Goal: Answer question/provide support: Share knowledge or assist other users

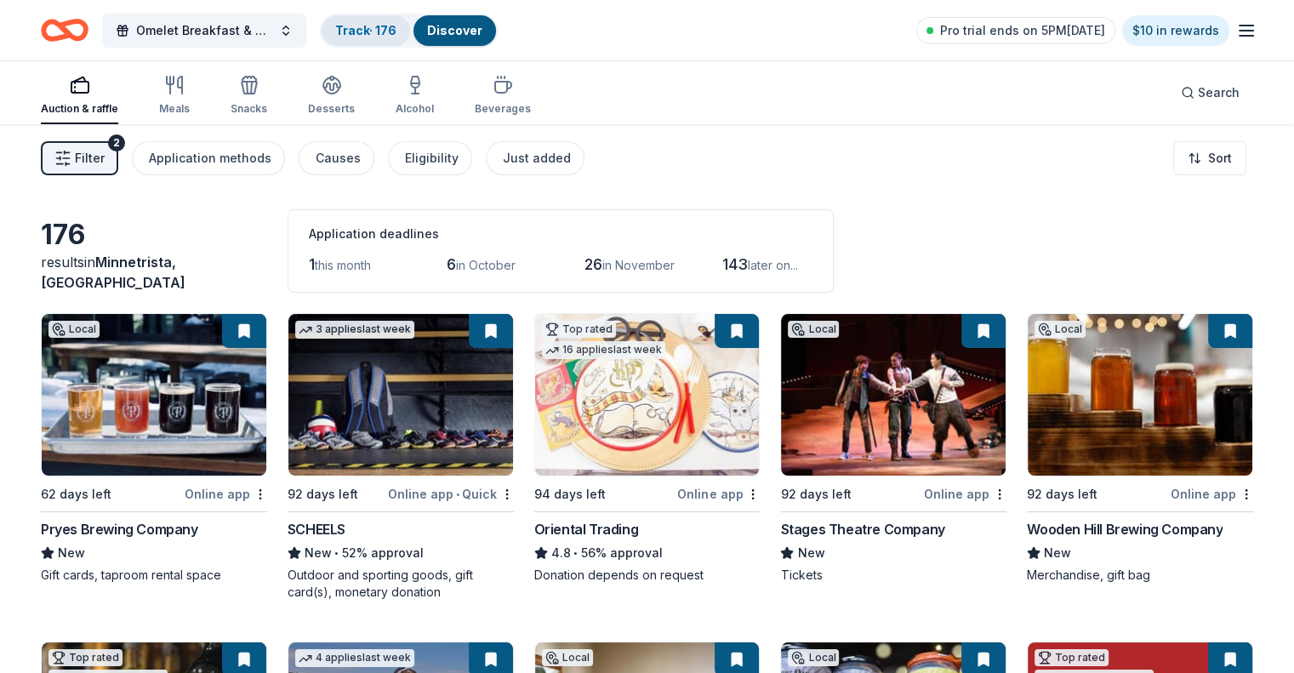
click at [394, 35] on link "Track · 176" at bounding box center [365, 30] width 61 height 14
click at [385, 28] on link "Track · 176" at bounding box center [365, 30] width 61 height 14
click at [396, 26] on link "Track · 176" at bounding box center [365, 30] width 61 height 14
click at [386, 26] on link "Track · 176" at bounding box center [365, 30] width 61 height 14
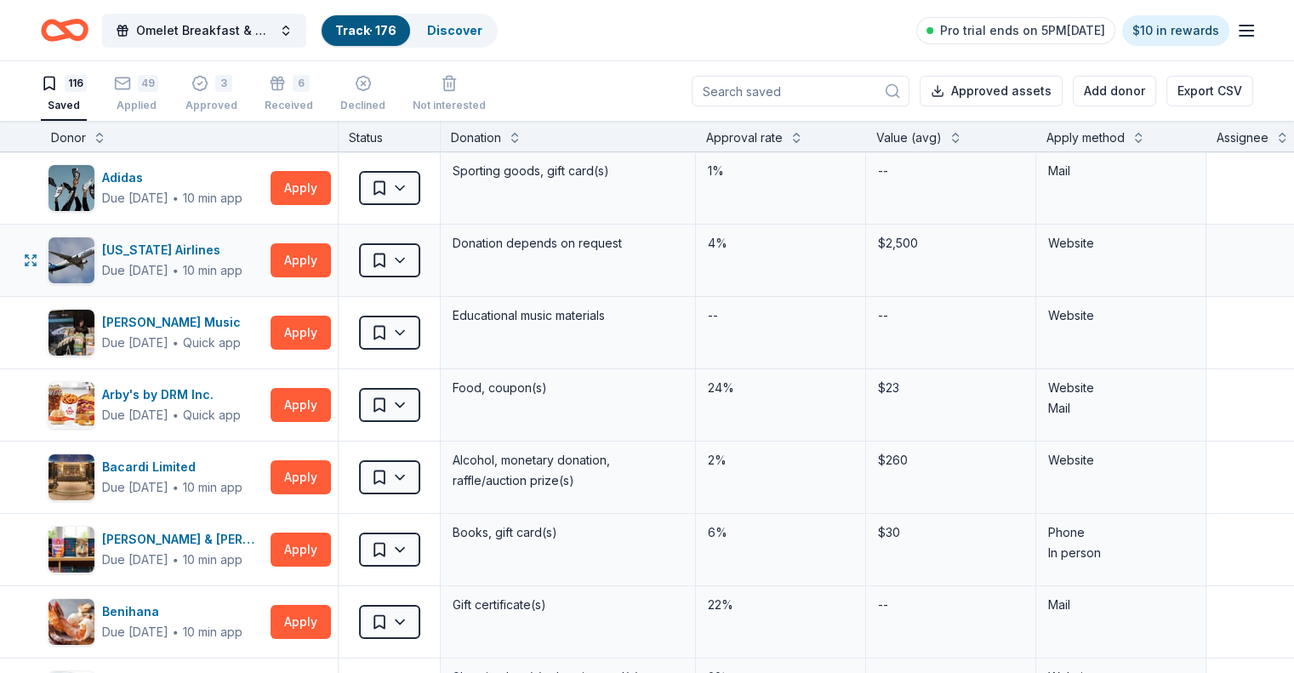
click at [242, 288] on div "[US_STATE] Airlines Due [DATE] ∙ 10 min app Apply" at bounding box center [189, 260] width 297 height 71
click at [131, 90] on icon "button" at bounding box center [122, 83] width 17 height 17
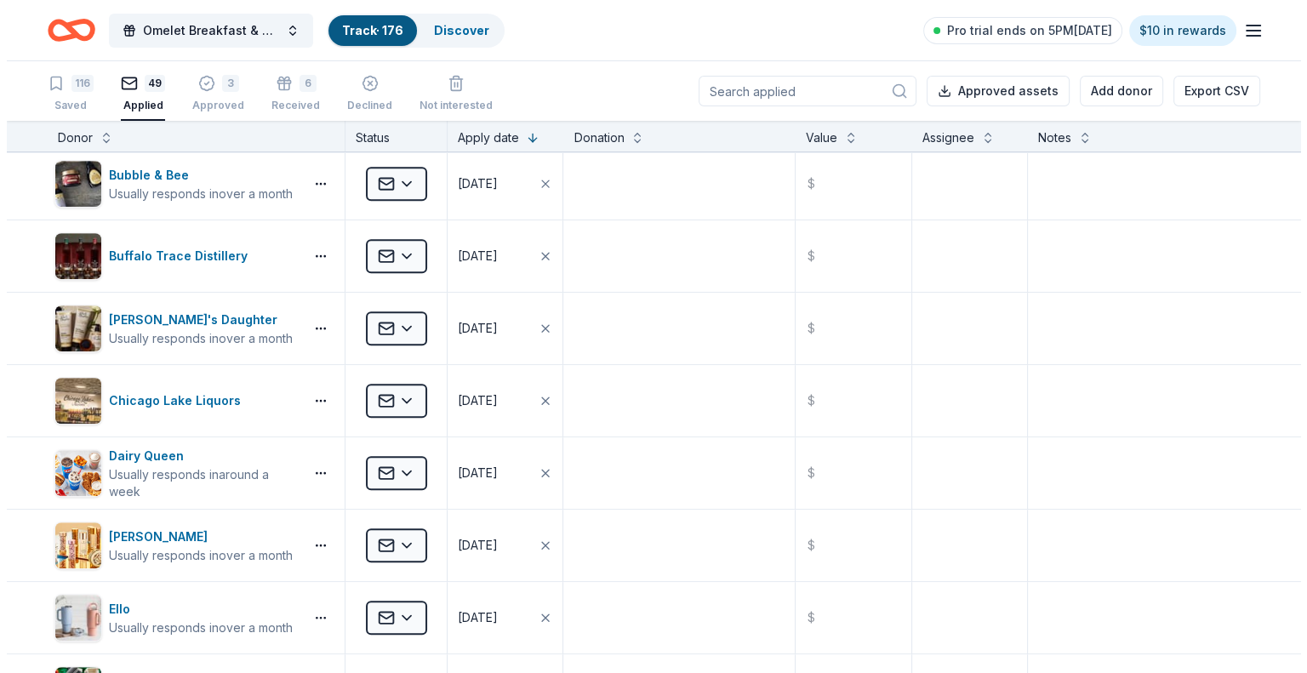
scroll to position [1513, 0]
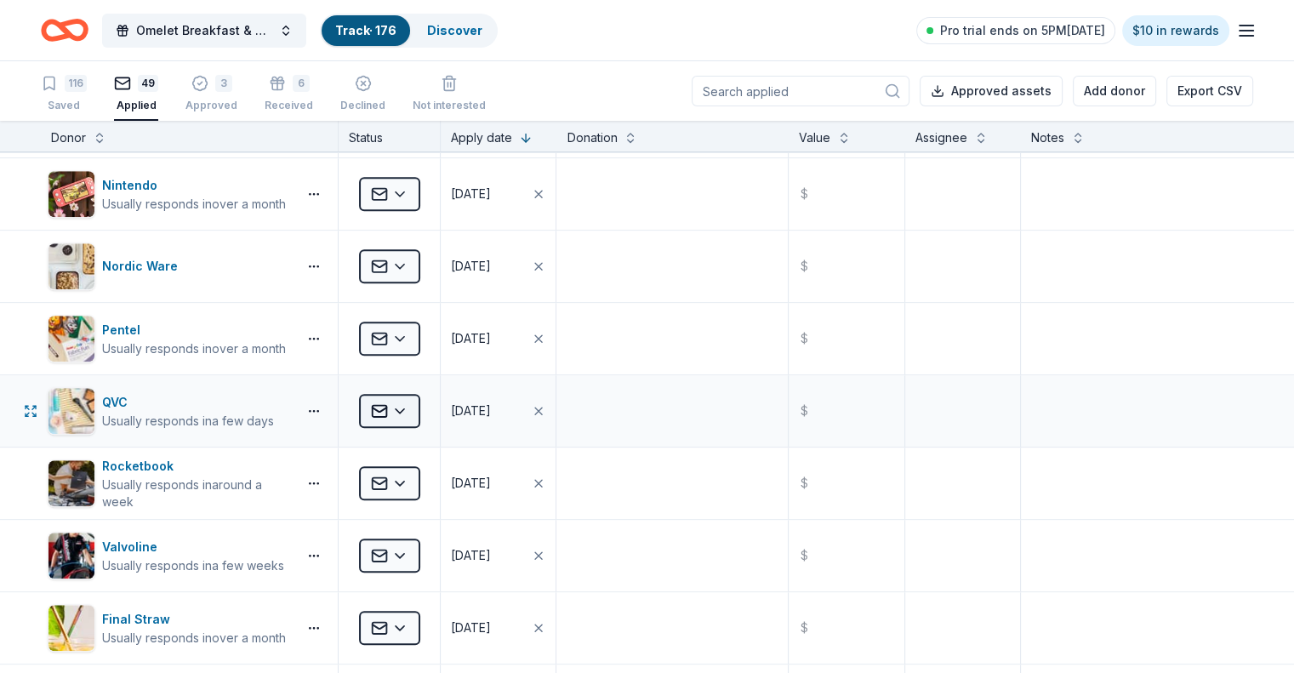
click at [436, 402] on html "Omelet Breakfast & Silent Auction Fundraiser Track · 176 Discover Pro trial end…" at bounding box center [647, 336] width 1294 height 673
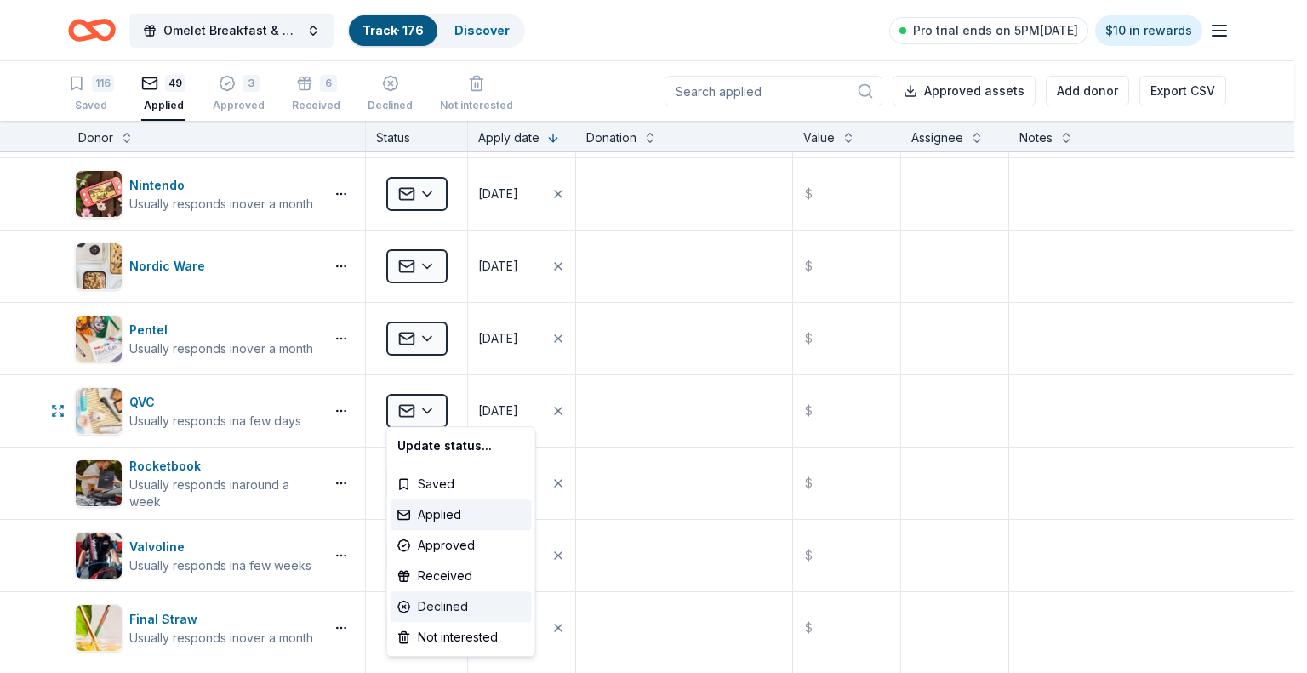
click at [447, 603] on div "Declined" at bounding box center [461, 606] width 141 height 31
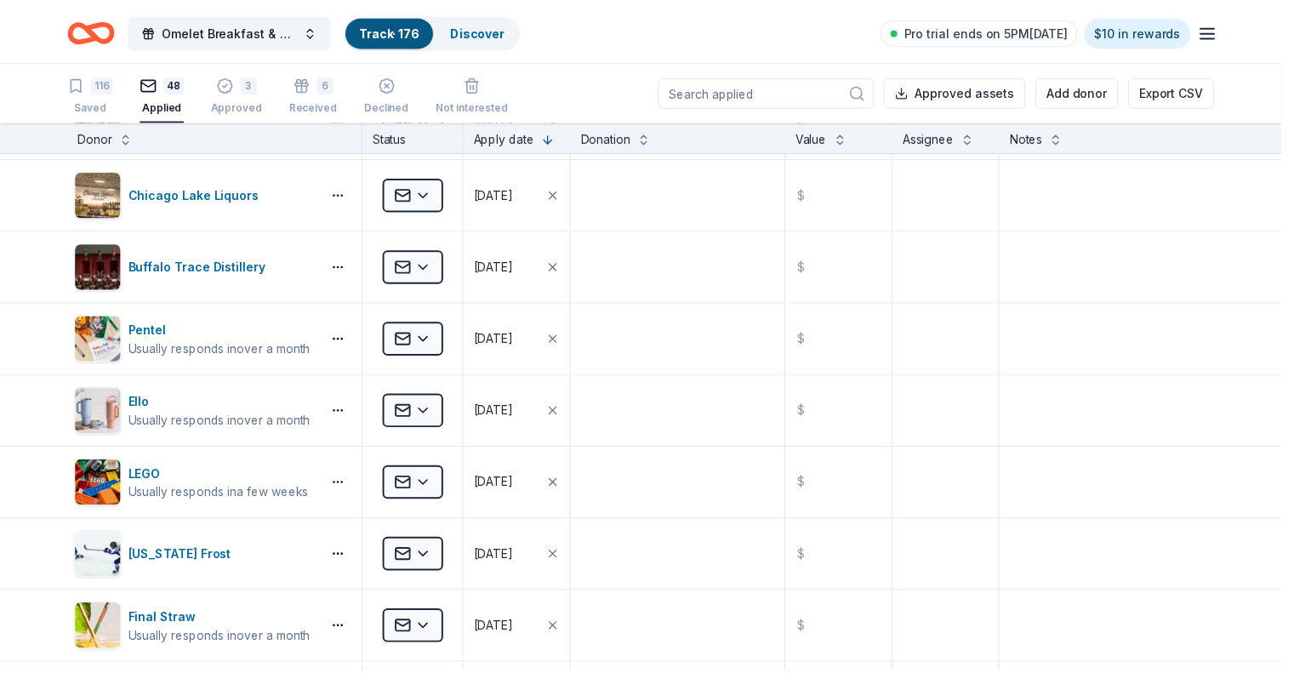
scroll to position [864, 0]
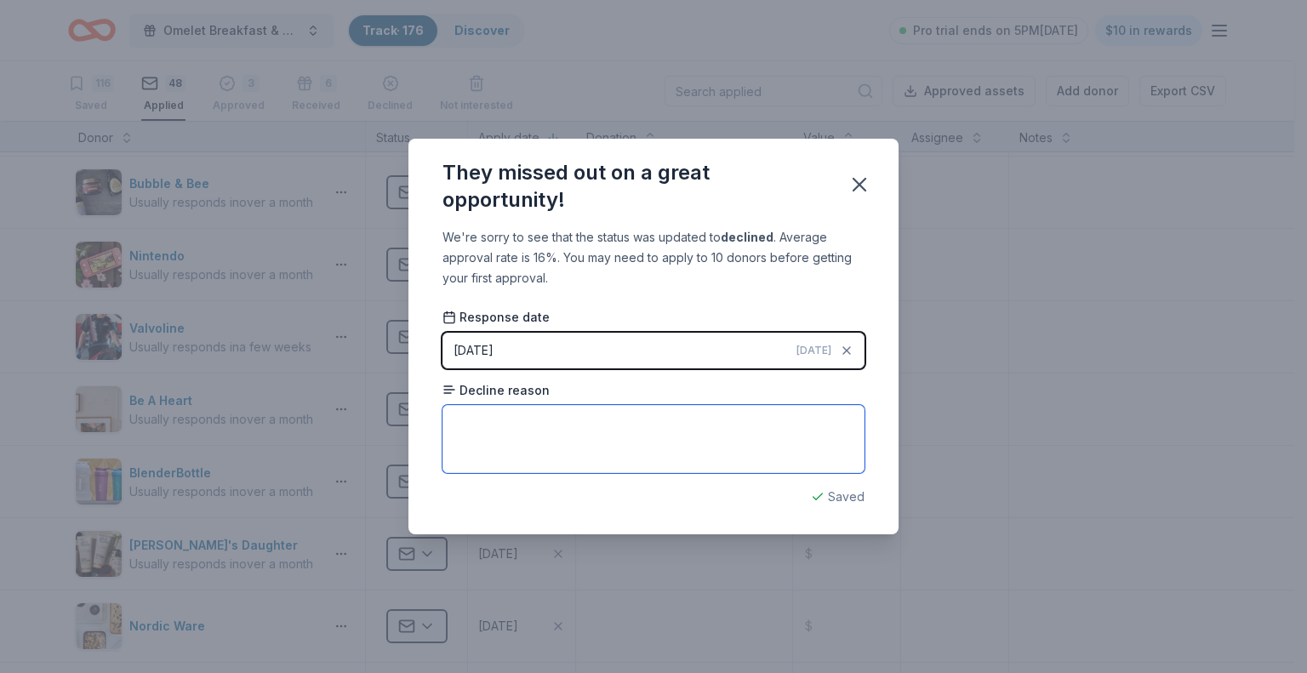
click at [555, 436] on textarea at bounding box center [653, 439] width 422 height 68
type textarea "Request does not align with commitment initiatives."
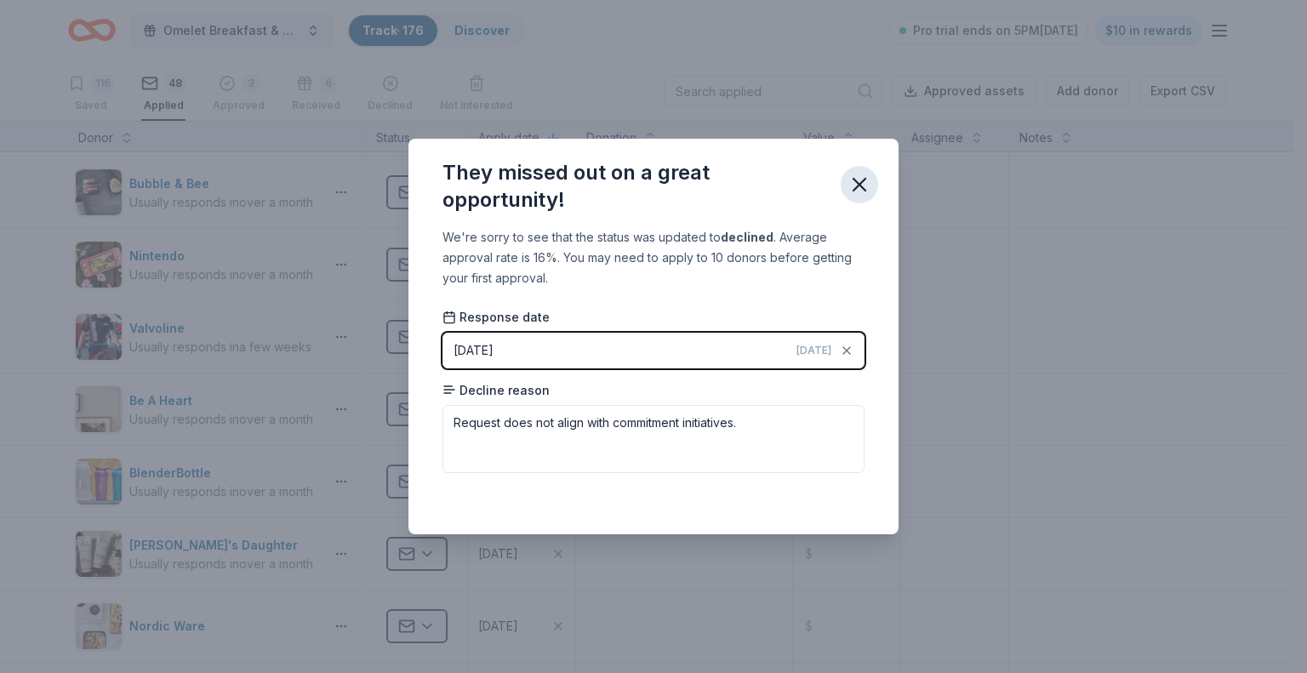
click at [847, 171] on button "button" at bounding box center [859, 184] width 37 height 37
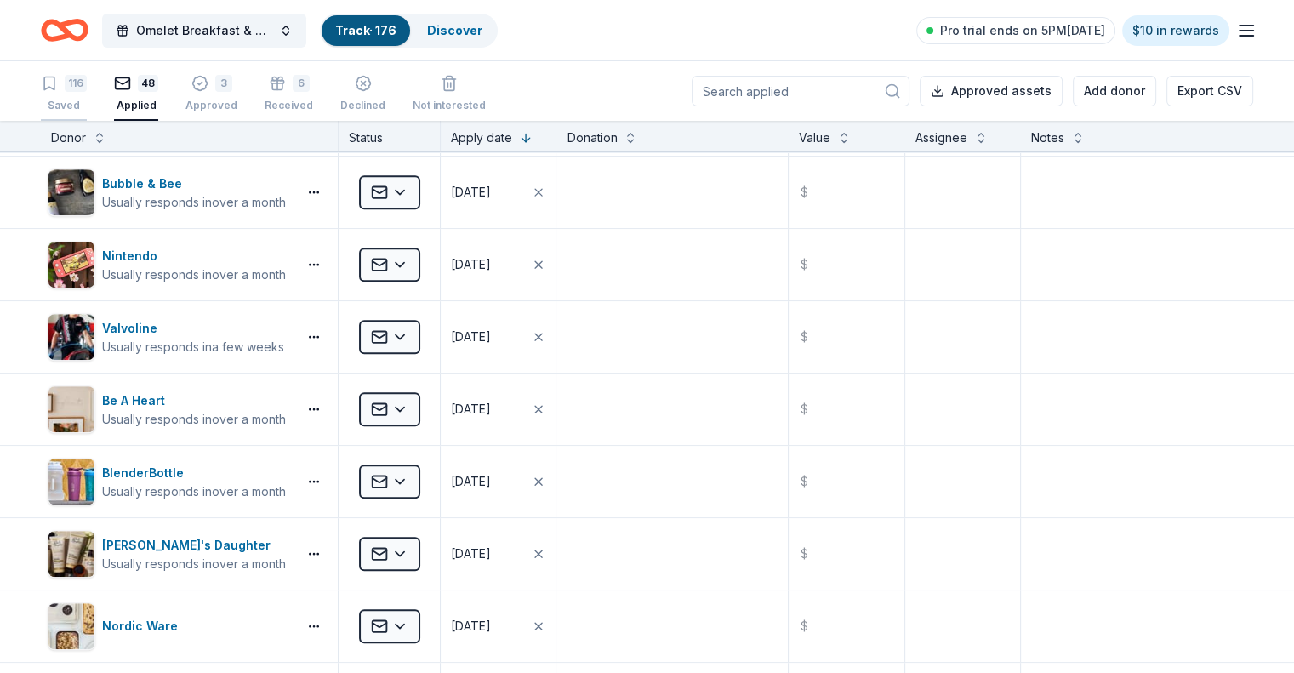
click at [87, 100] on div "Saved" at bounding box center [64, 106] width 46 height 14
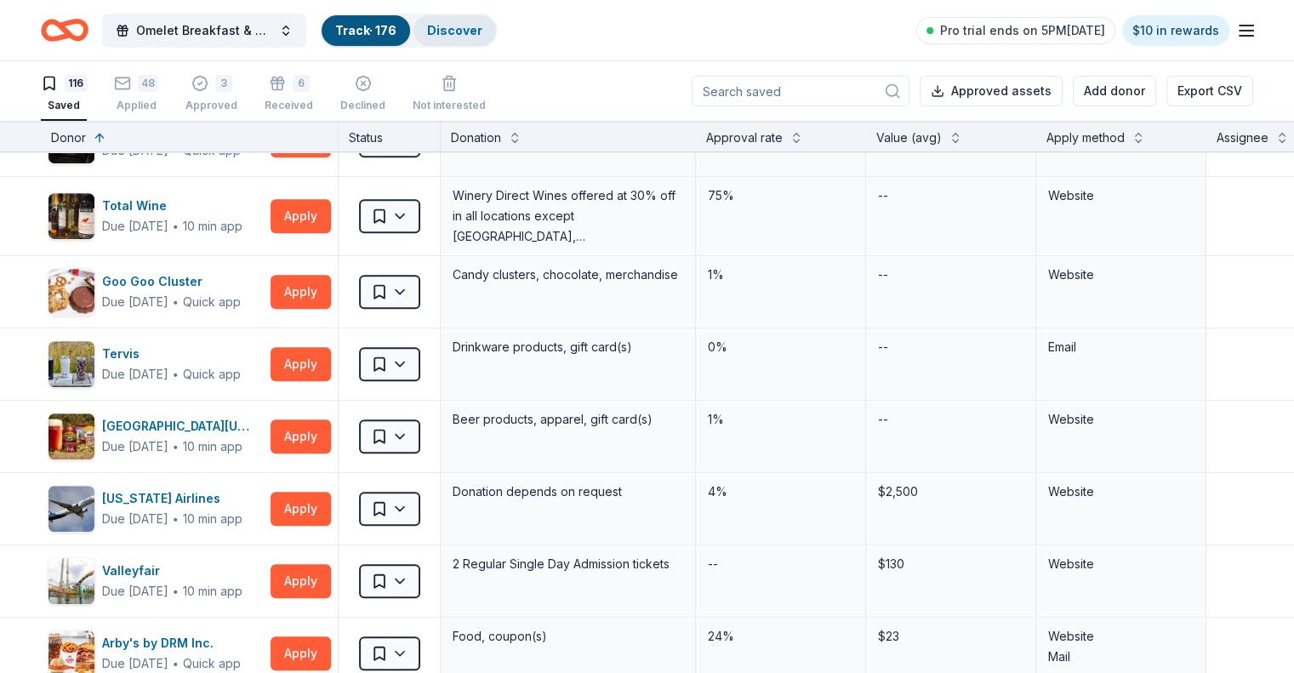
click at [477, 30] on link "Discover" at bounding box center [454, 30] width 55 height 14
click at [482, 26] on link "Discover" at bounding box center [454, 30] width 55 height 14
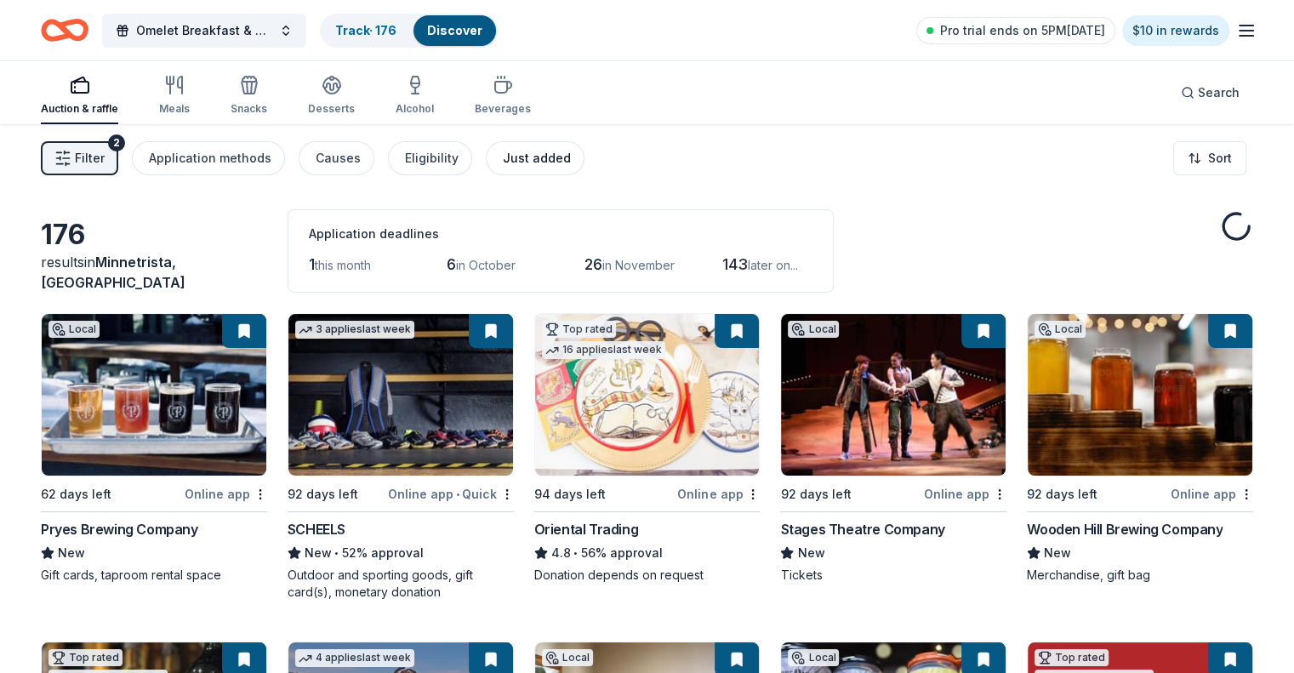
click at [538, 157] on div "Just added" at bounding box center [537, 158] width 68 height 20
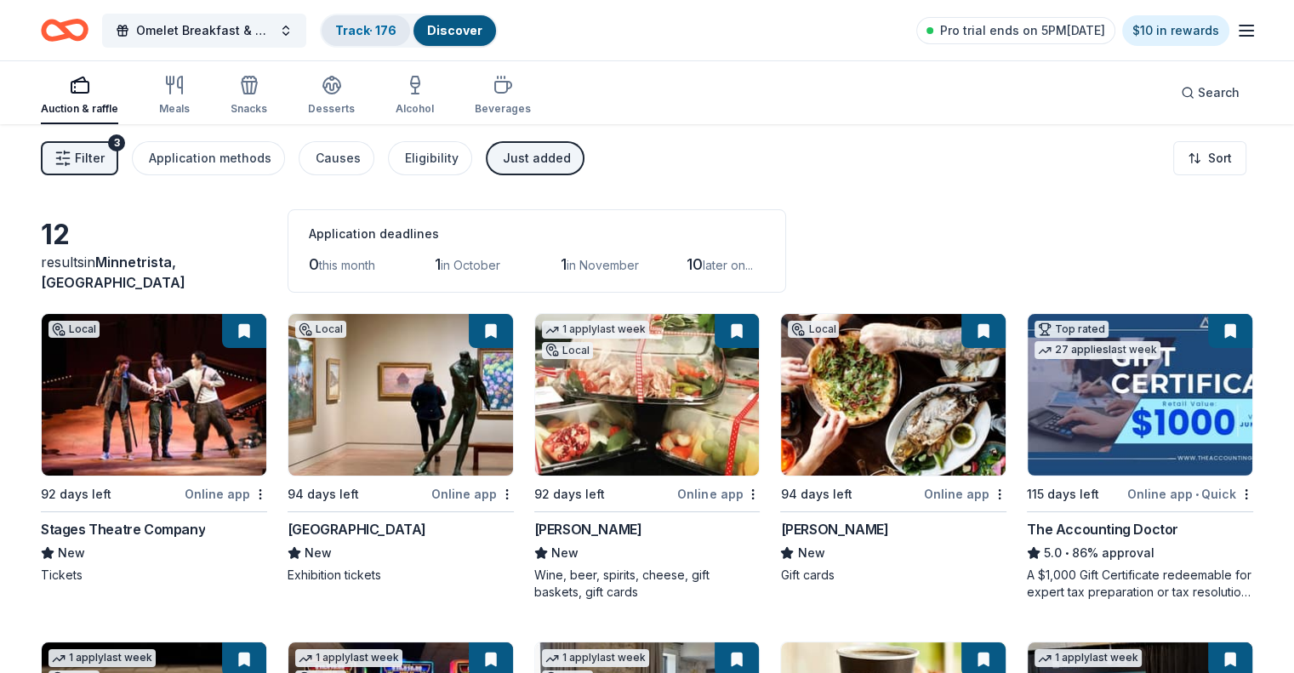
click at [374, 36] on link "Track · 176" at bounding box center [365, 30] width 61 height 14
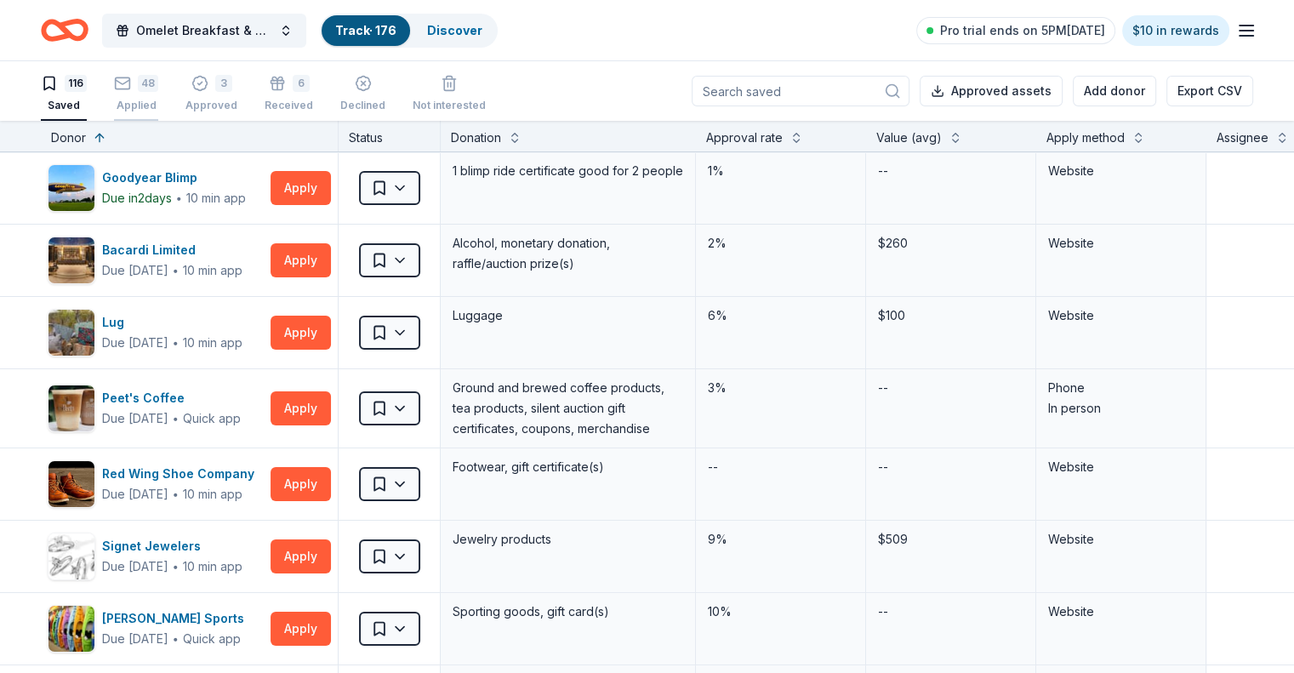
click at [158, 101] on div "Applied" at bounding box center [136, 106] width 44 height 14
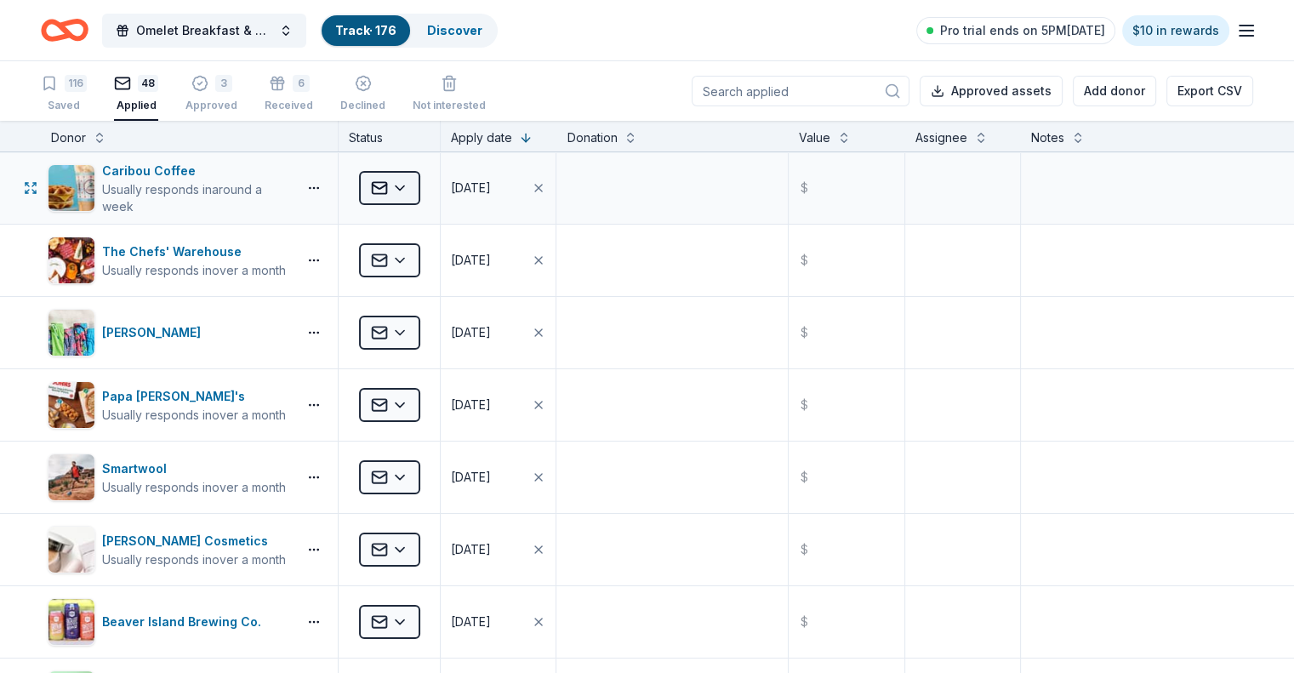
click at [427, 191] on html "Omelet Breakfast & Silent Auction Fundraiser Track · 176 Discover Pro trial end…" at bounding box center [647, 336] width 1294 height 673
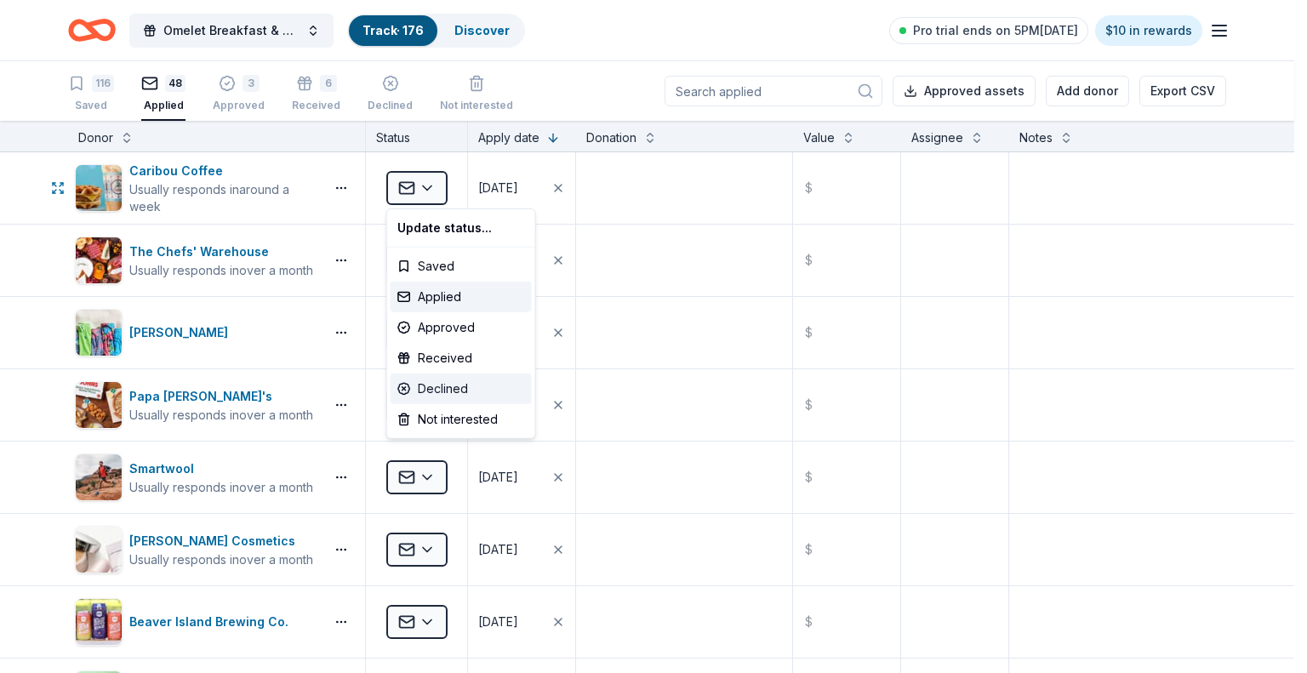
click at [446, 384] on div "Declined" at bounding box center [461, 389] width 141 height 31
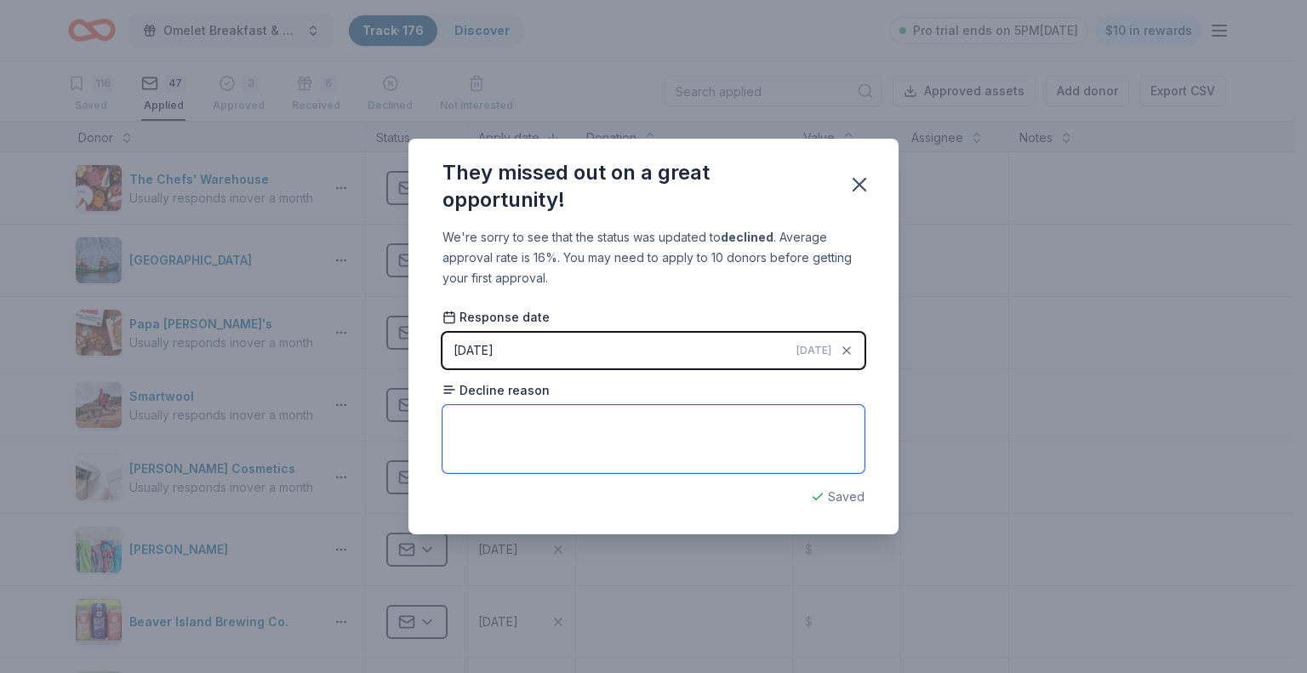
click at [523, 416] on textarea at bounding box center [653, 439] width 422 height 68
type textarea "Did not say. Instructed to contact local shop directly."
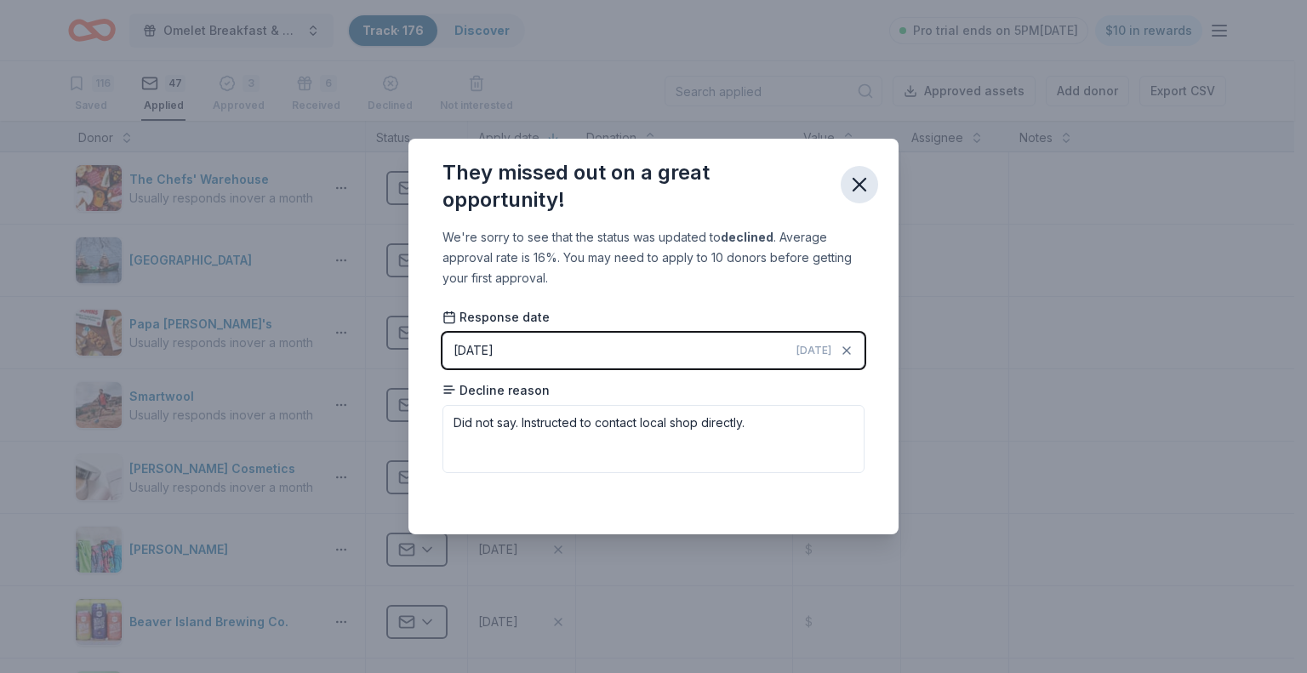
click at [853, 185] on icon "button" at bounding box center [859, 185] width 24 height 24
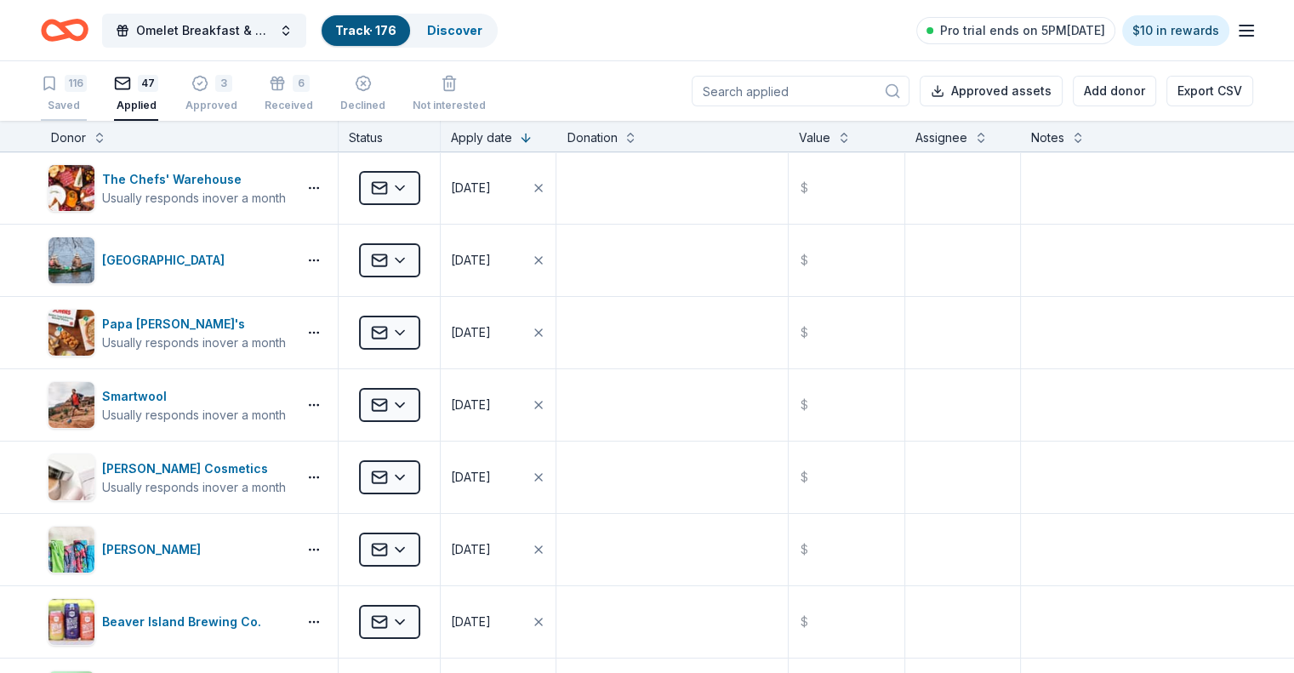
click at [87, 103] on div "Saved" at bounding box center [64, 106] width 46 height 14
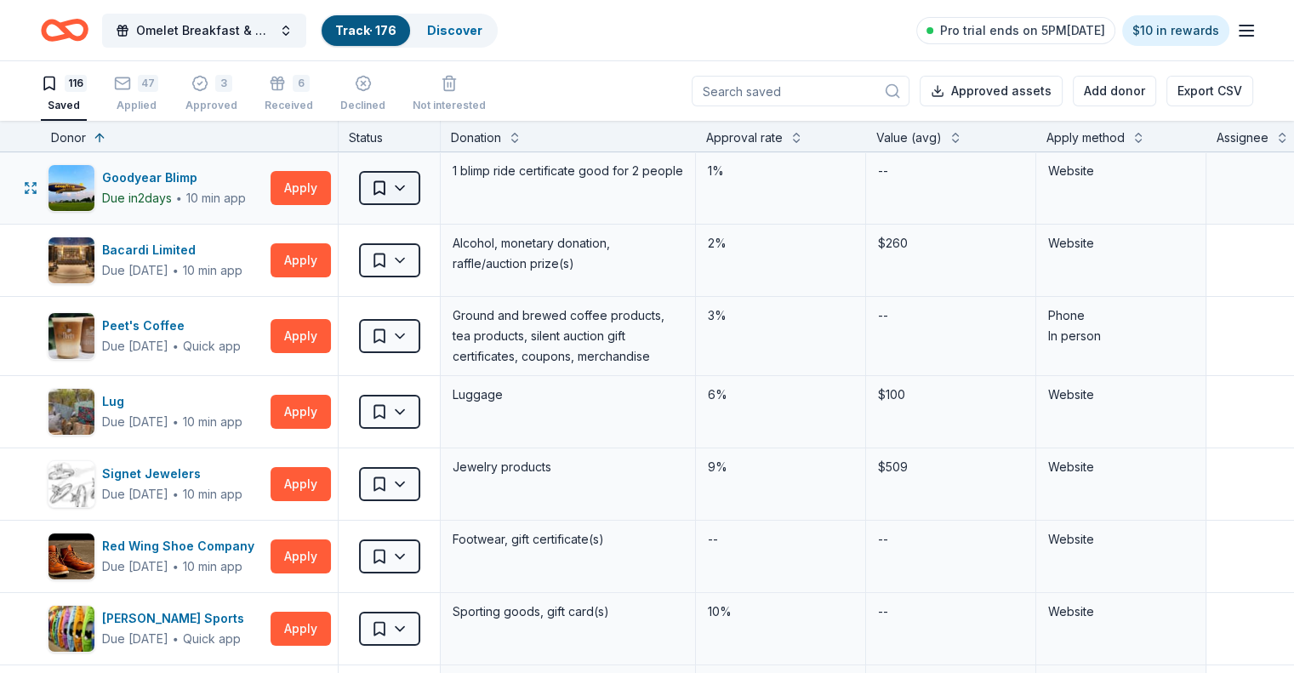
click at [431, 182] on html "Omelet Breakfast & Silent Auction Fundraiser Track · 176 Discover Pro trial end…" at bounding box center [647, 336] width 1294 height 673
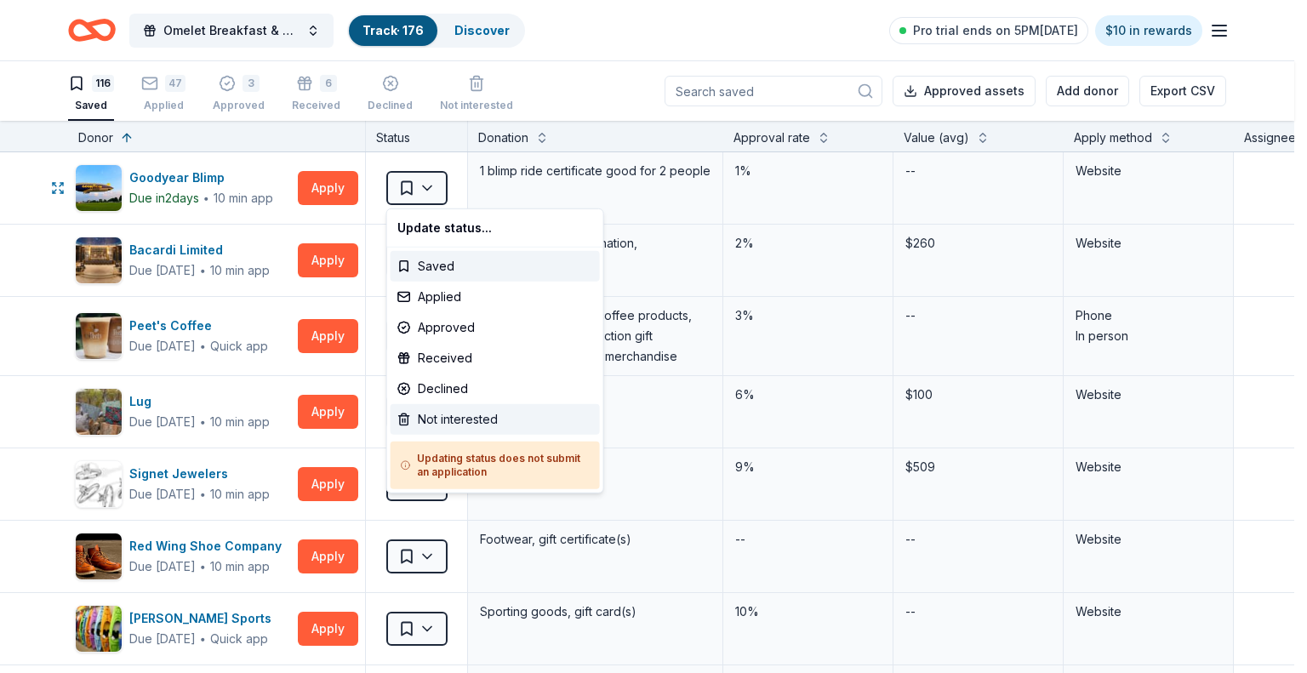
click at [463, 422] on div "Not interested" at bounding box center [495, 419] width 209 height 31
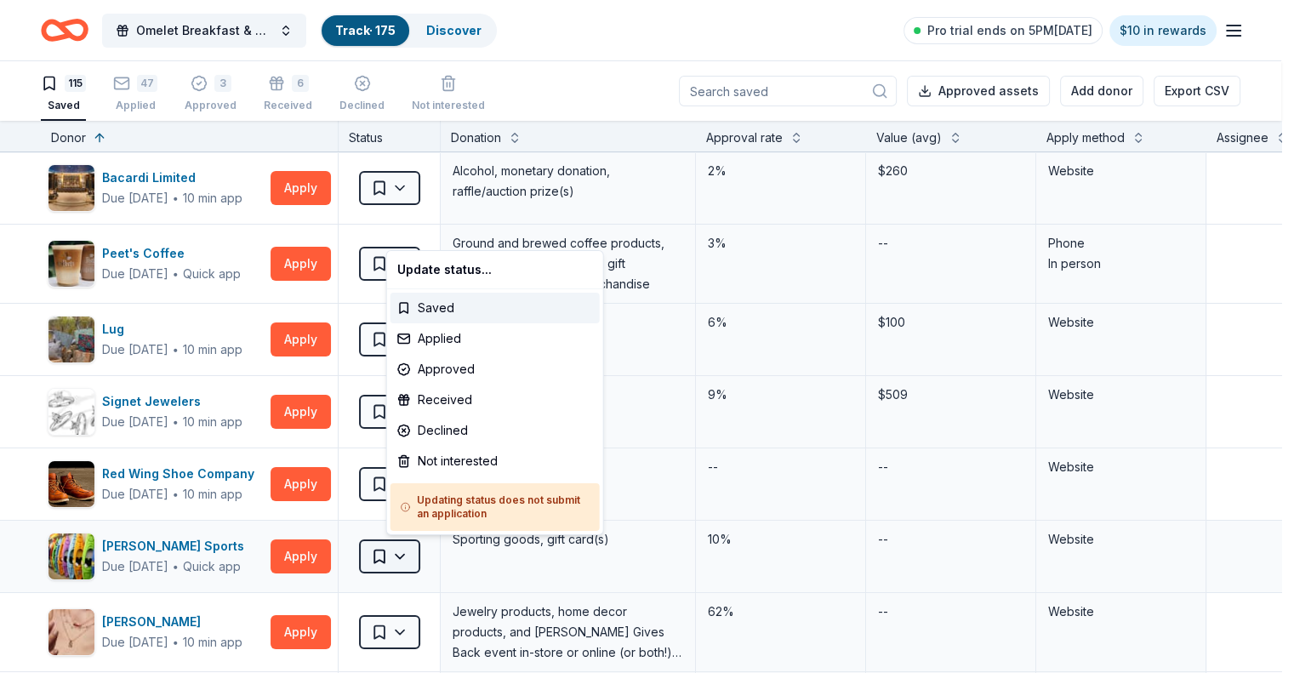
click at [436, 554] on html "Omelet Breakfast & Silent Auction Fundraiser Track · 175 Discover Pro trial end…" at bounding box center [647, 336] width 1294 height 673
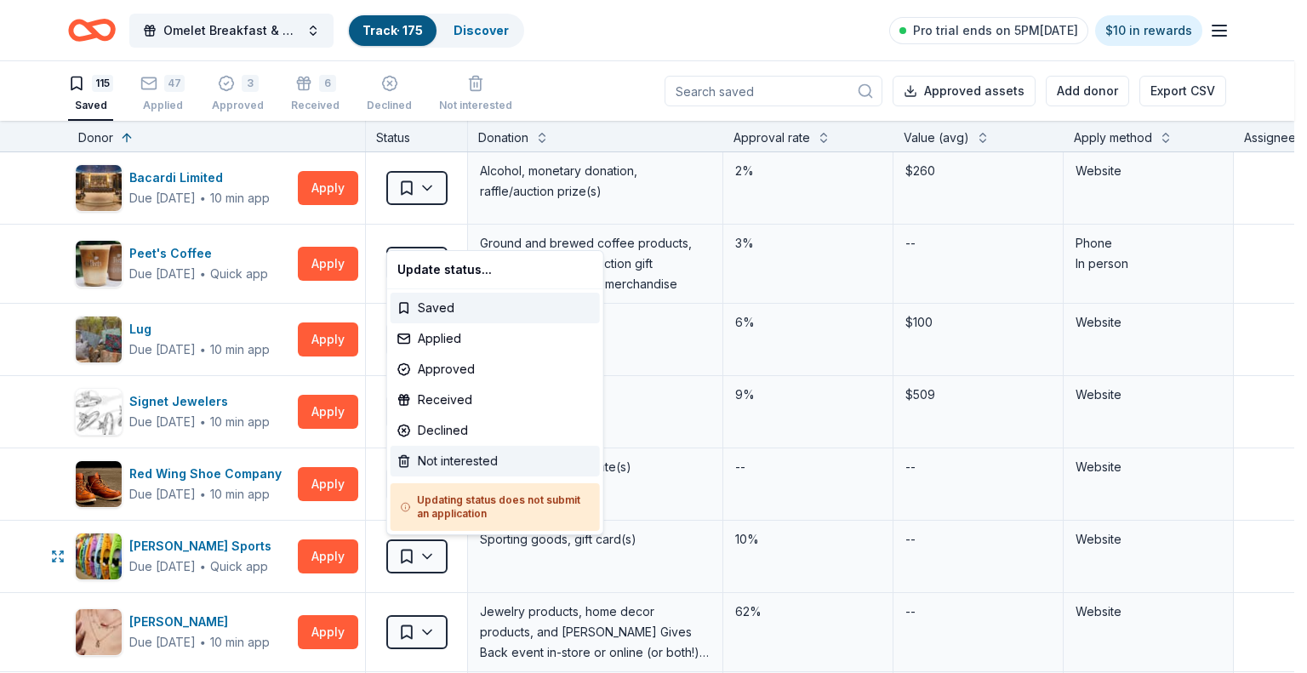
click at [439, 465] on div "Not interested" at bounding box center [495, 461] width 209 height 31
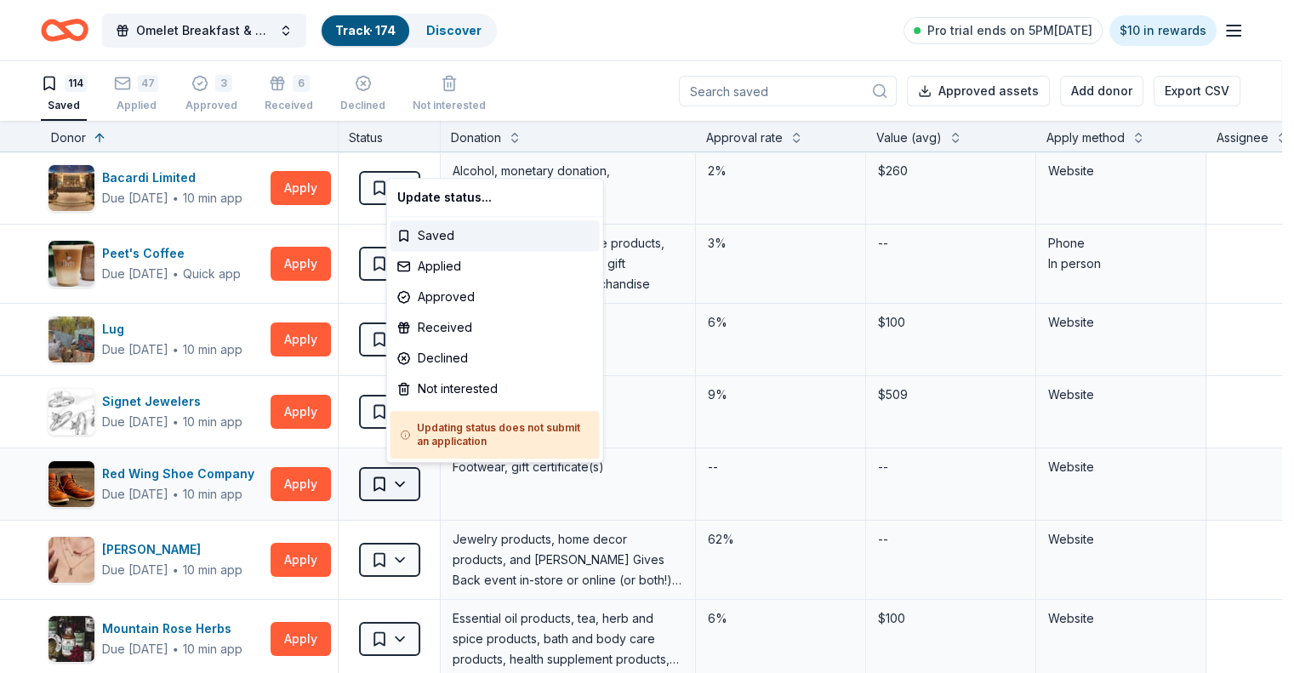
click at [436, 482] on html "Omelet Breakfast & Silent Auction Fundraiser Track · 174 Discover Pro trial end…" at bounding box center [647, 336] width 1294 height 673
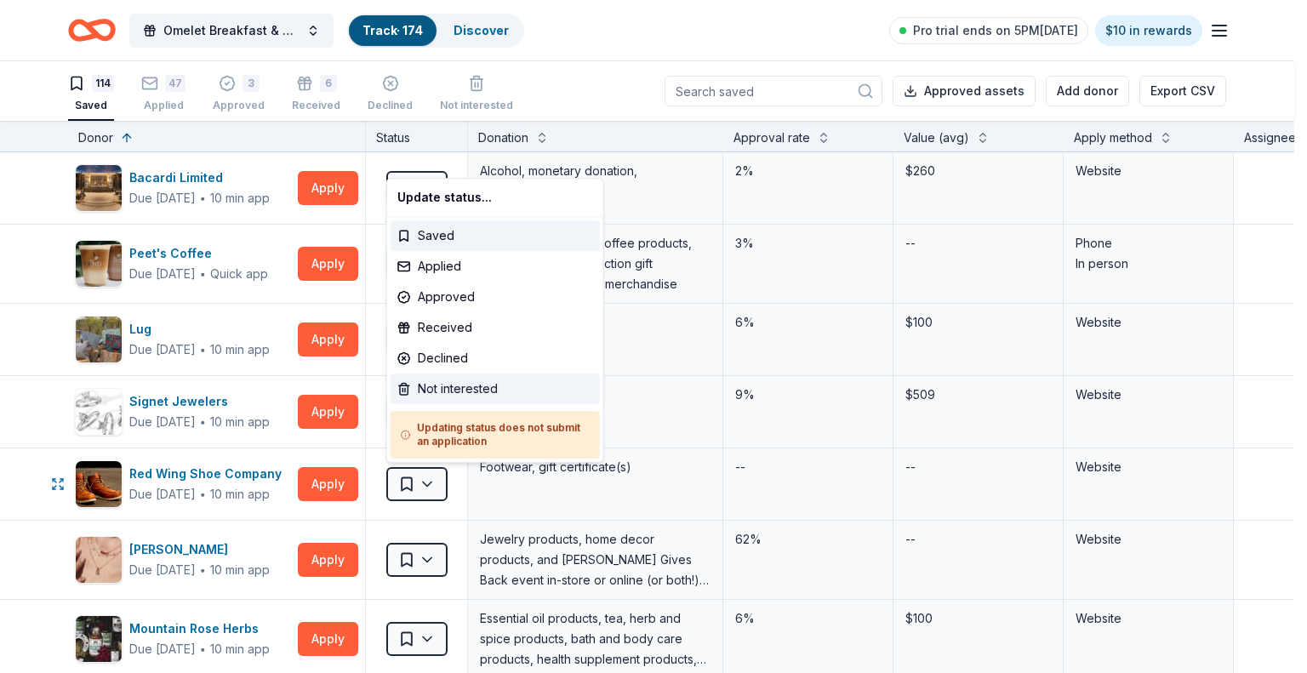
click at [447, 396] on div "Not interested" at bounding box center [495, 389] width 209 height 31
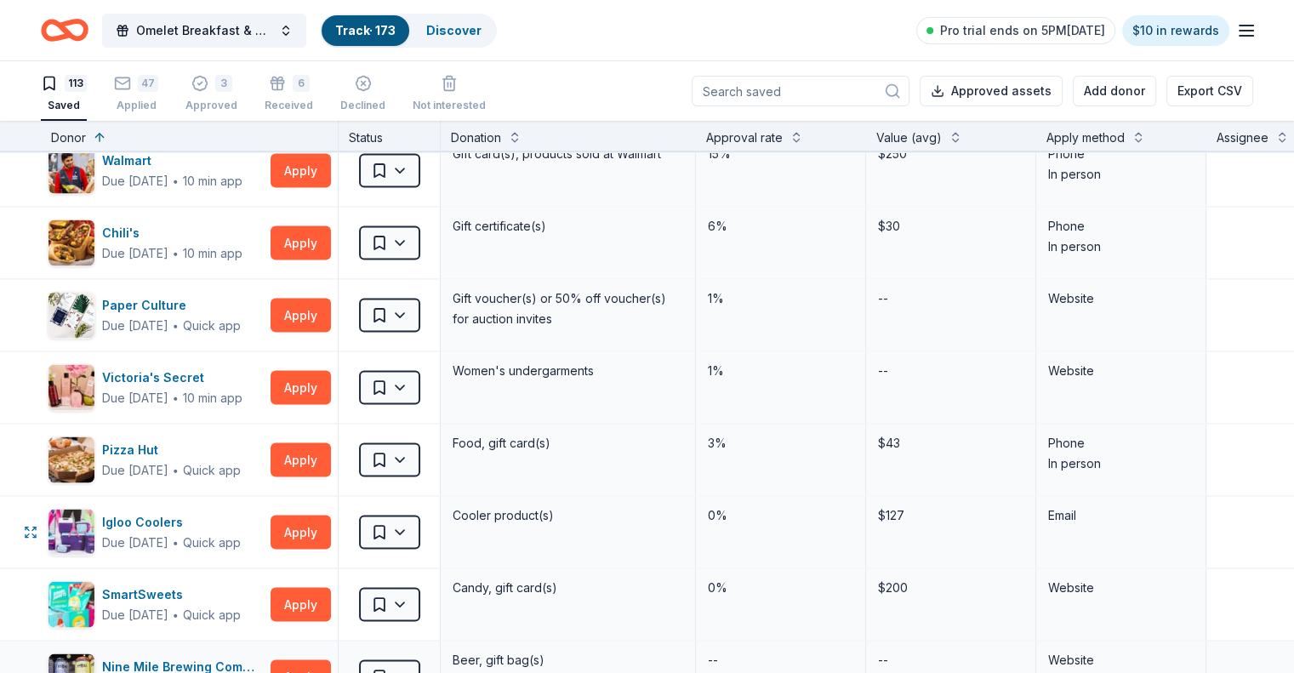
scroll to position [3658, 0]
